Goal: Book appointment/travel/reservation

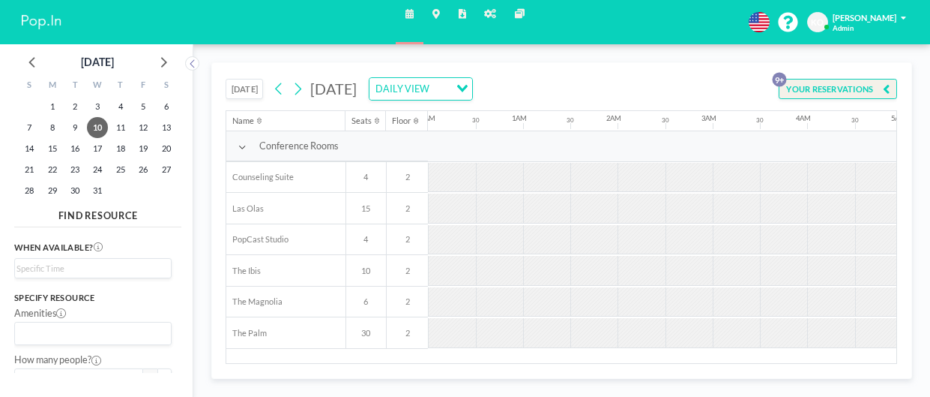
scroll to position [0, 675]
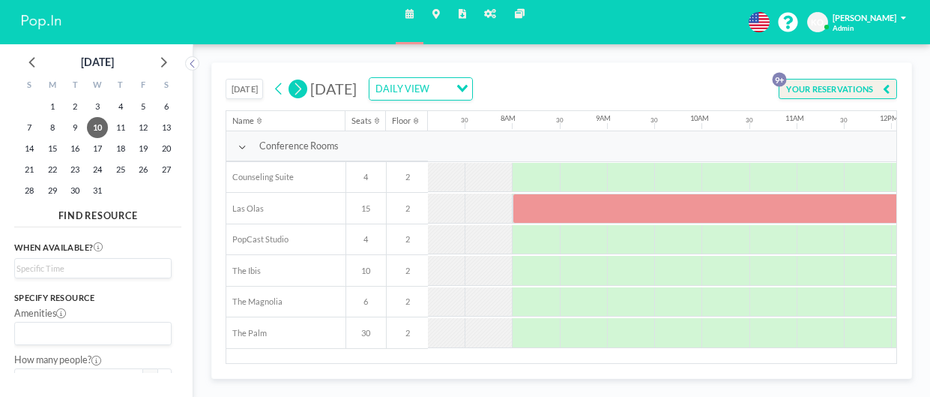
click at [296, 90] on icon at bounding box center [297, 89] width 11 height 18
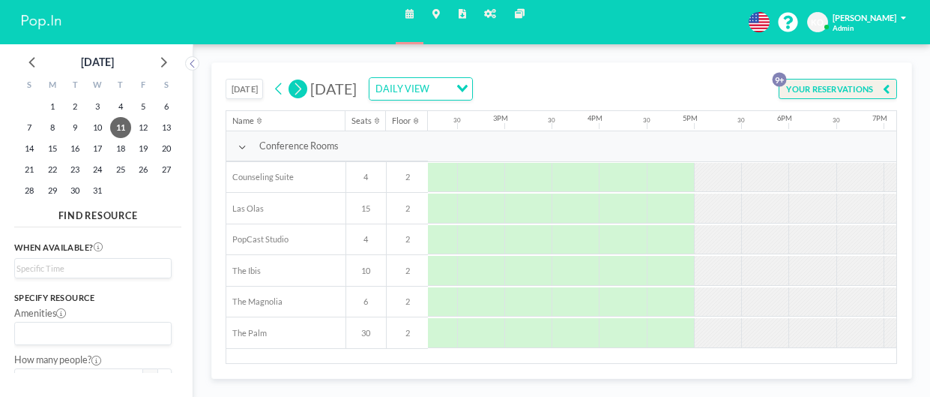
scroll to position [0, 1346]
click at [436, 176] on div at bounding box center [434, 178] width 47 height 30
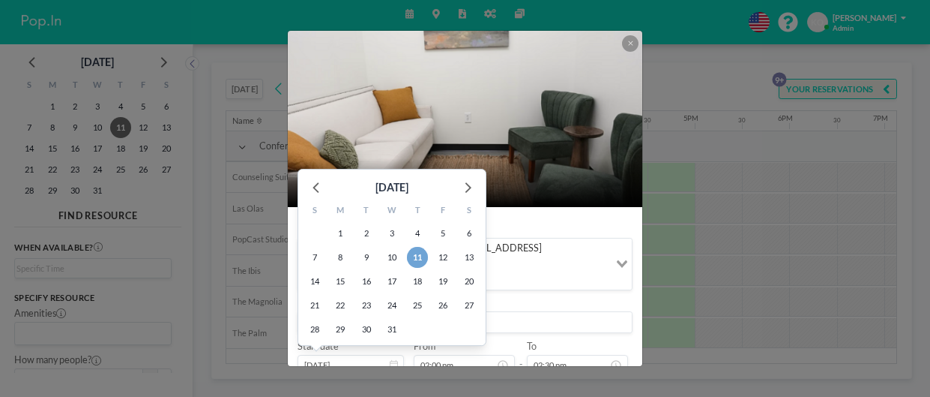
click at [418, 247] on span "11" at bounding box center [417, 257] width 21 height 21
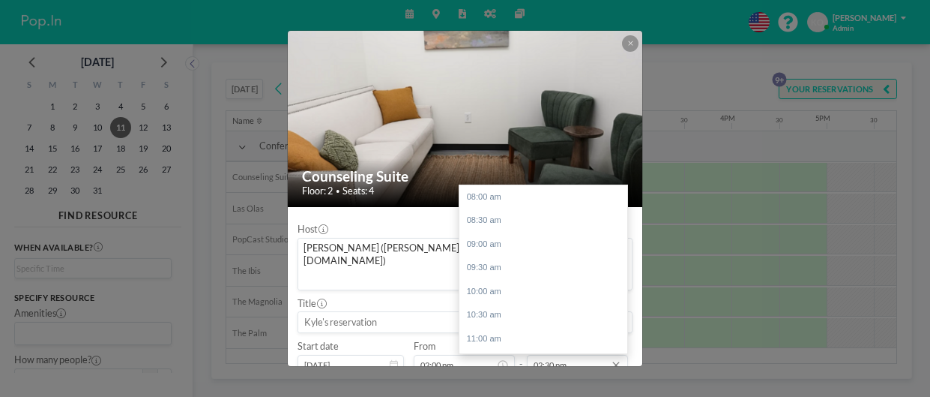
scroll to position [280, 0]
click at [553, 355] on input "02:30 pm" at bounding box center [577, 365] width 101 height 20
click at [492, 236] on div "03:00 pm" at bounding box center [544, 248] width 168 height 24
type input "03:00 pm"
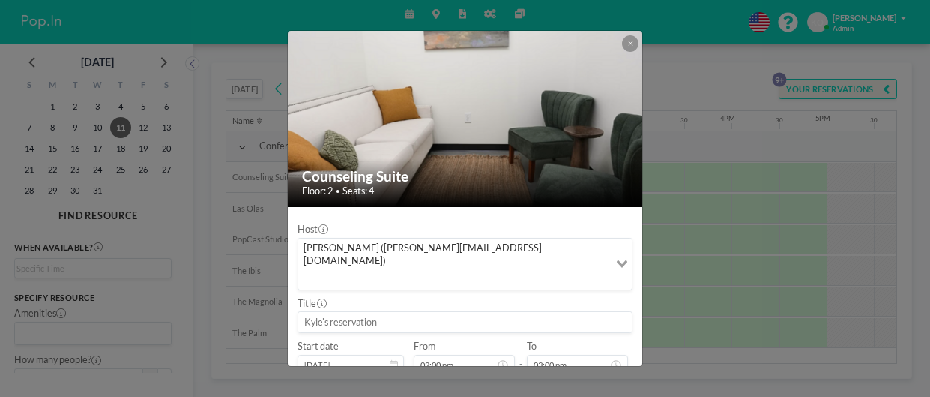
click at [560, 298] on div "Title" at bounding box center [465, 316] width 335 height 36
click at [505, 312] on input at bounding box center [465, 322] width 334 height 20
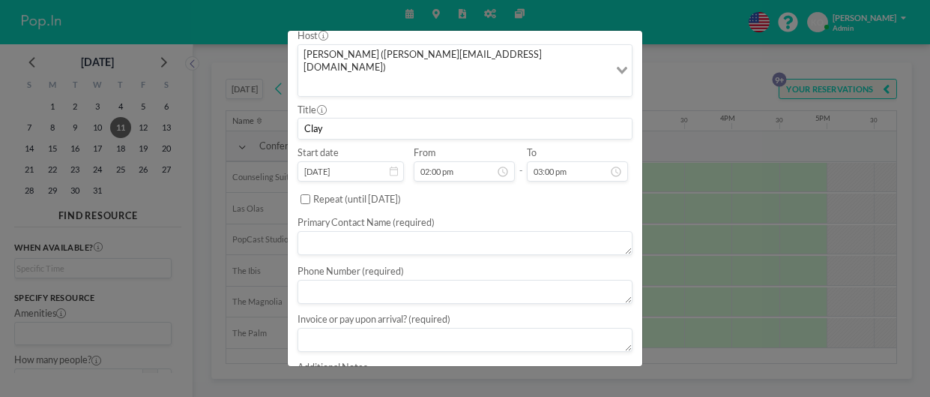
scroll to position [201, 0]
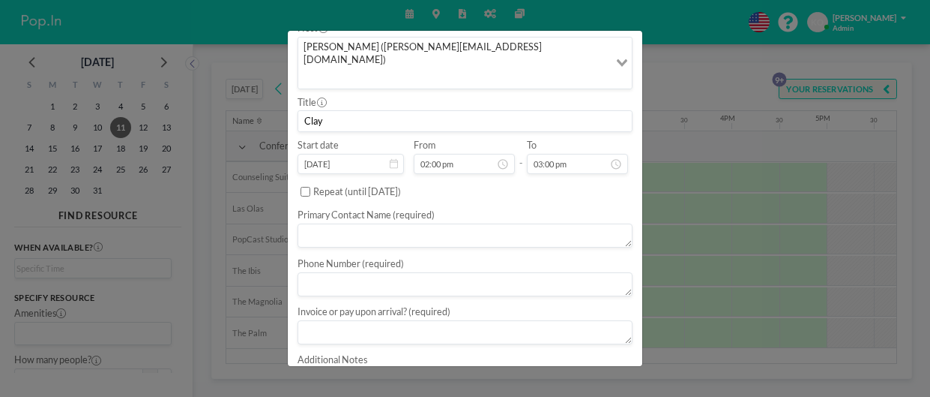
type input "Clay"
click at [394, 223] on textarea at bounding box center [465, 235] width 335 height 24
type textarea "Clay"
click at [416, 268] on textarea at bounding box center [465, 280] width 335 height 24
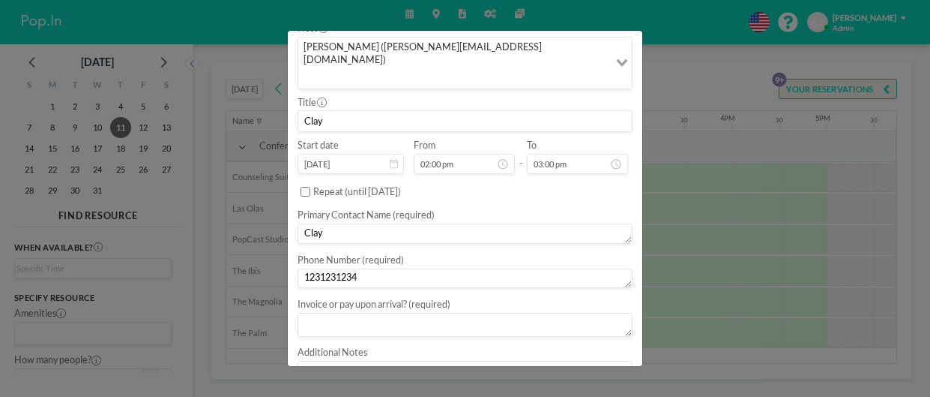
type textarea "1231231234"
click at [470, 313] on textarea at bounding box center [465, 325] width 335 height 24
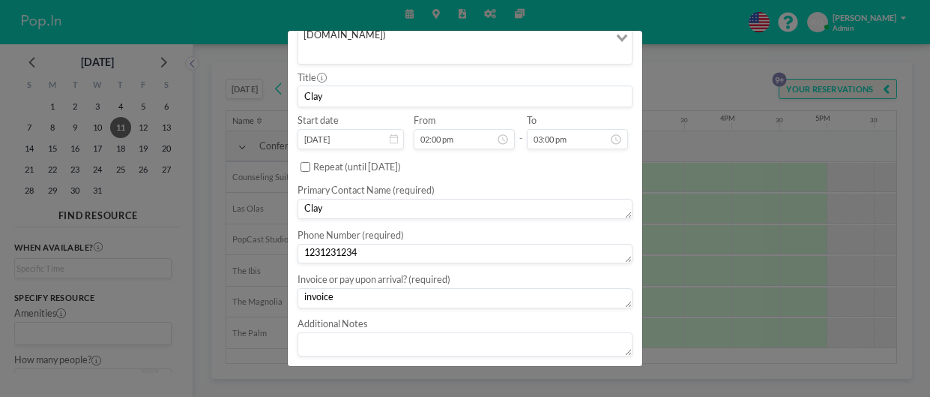
type textarea "invoice"
click at [597, 368] on button "BOOK NOW" at bounding box center [603, 378] width 60 height 21
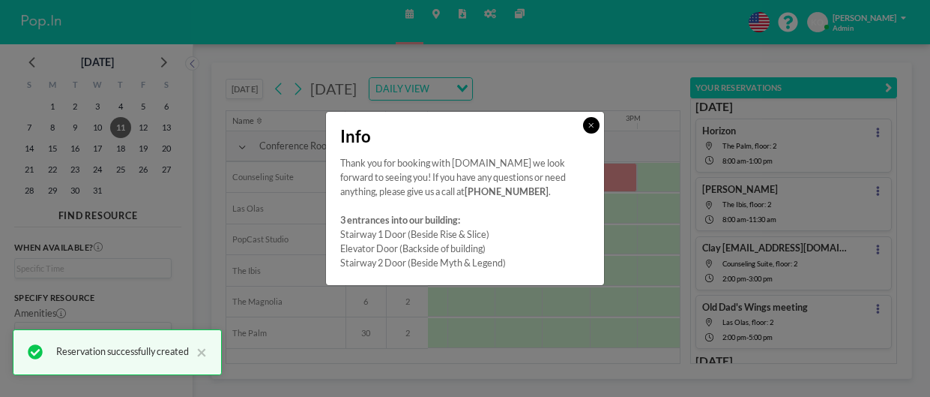
click at [586, 129] on button at bounding box center [591, 125] width 16 height 16
